Goal: Transaction & Acquisition: Purchase product/service

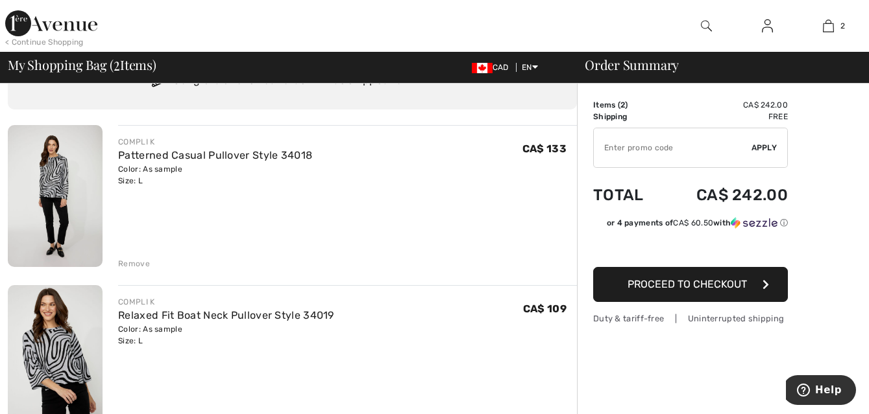
click at [138, 262] on div "Remove" at bounding box center [134, 264] width 32 height 12
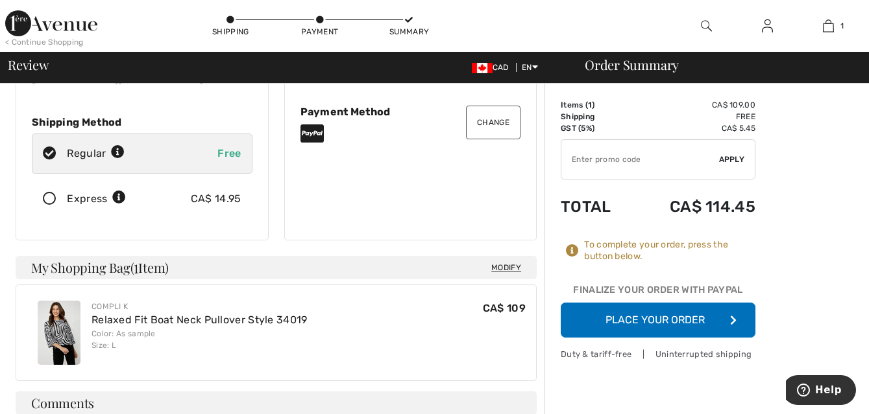
scroll to position [184, 0]
click at [667, 317] on button "Place Your Order" at bounding box center [657, 320] width 195 height 35
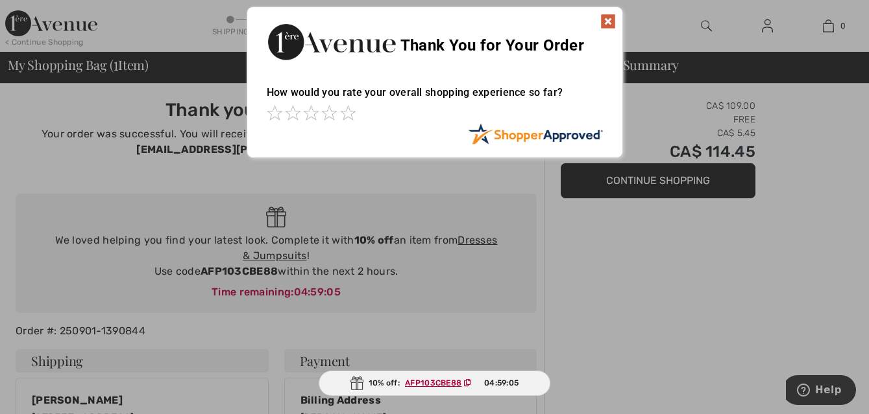
click at [610, 18] on img at bounding box center [608, 22] width 16 height 16
